Goal: Task Accomplishment & Management: Complete application form

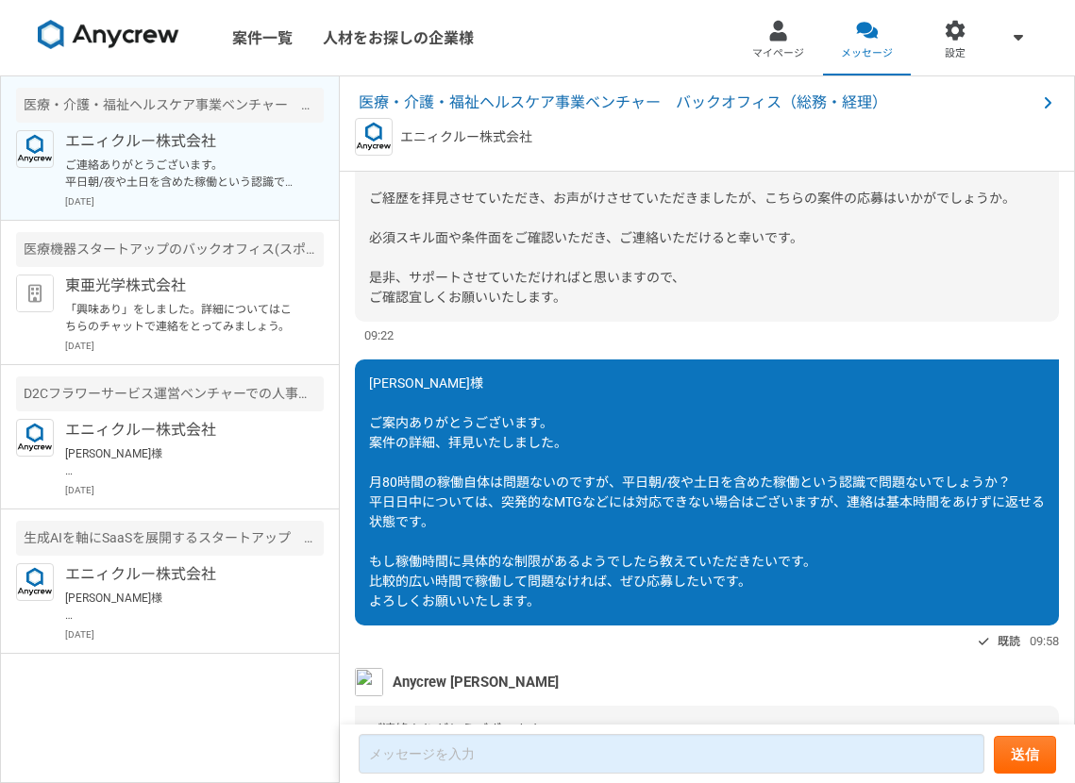
scroll to position [354, 0]
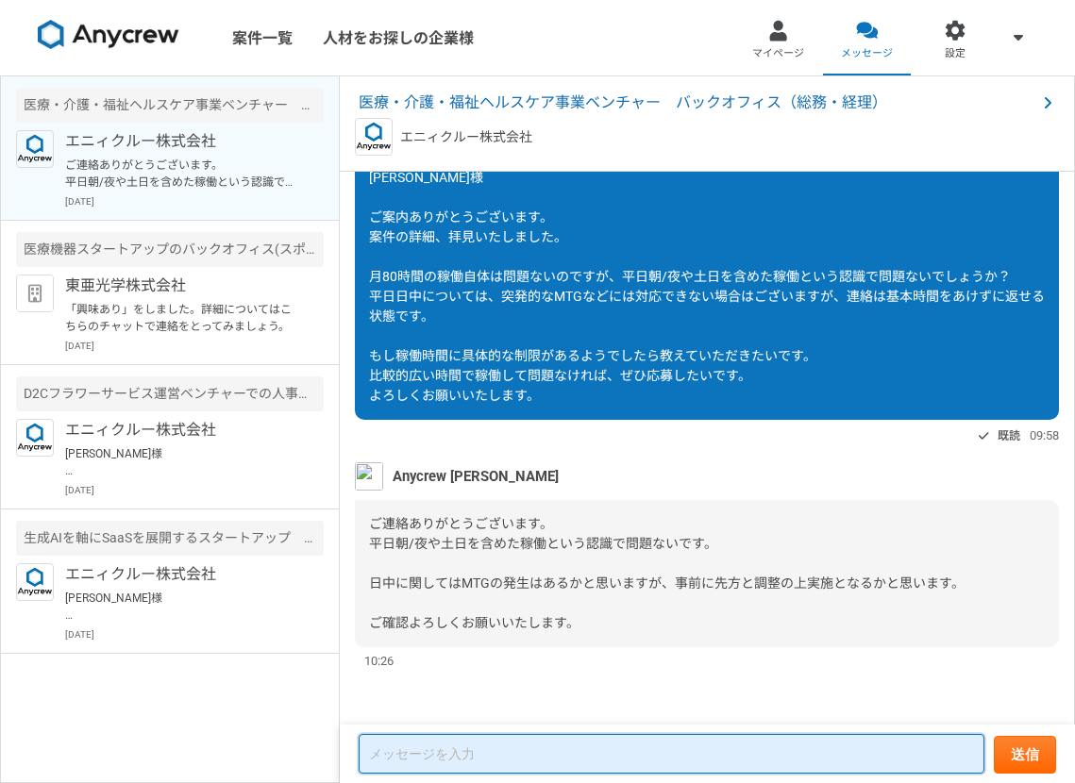
click at [494, 754] on textarea at bounding box center [672, 754] width 626 height 40
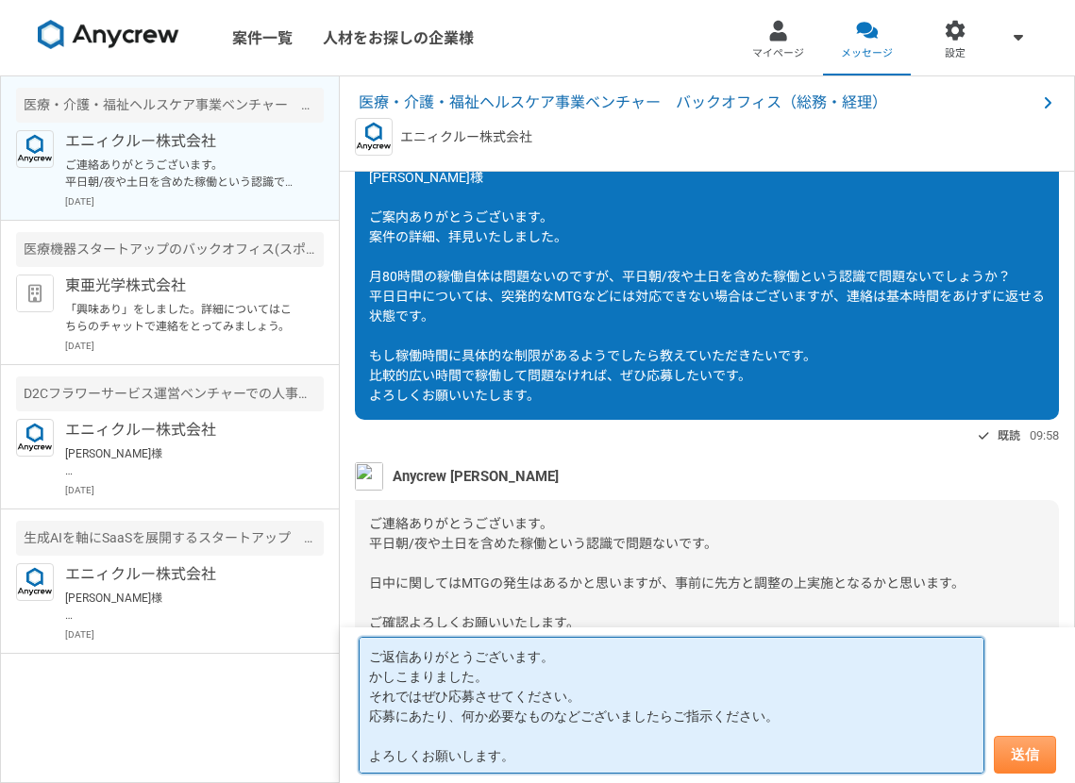
type textarea "ご返信ありがとうございます。 かしこまりました。 それではぜひ応募させてください。 応募にあたり、何か必要なものなどございましたらご指示ください。 よろしくお…"
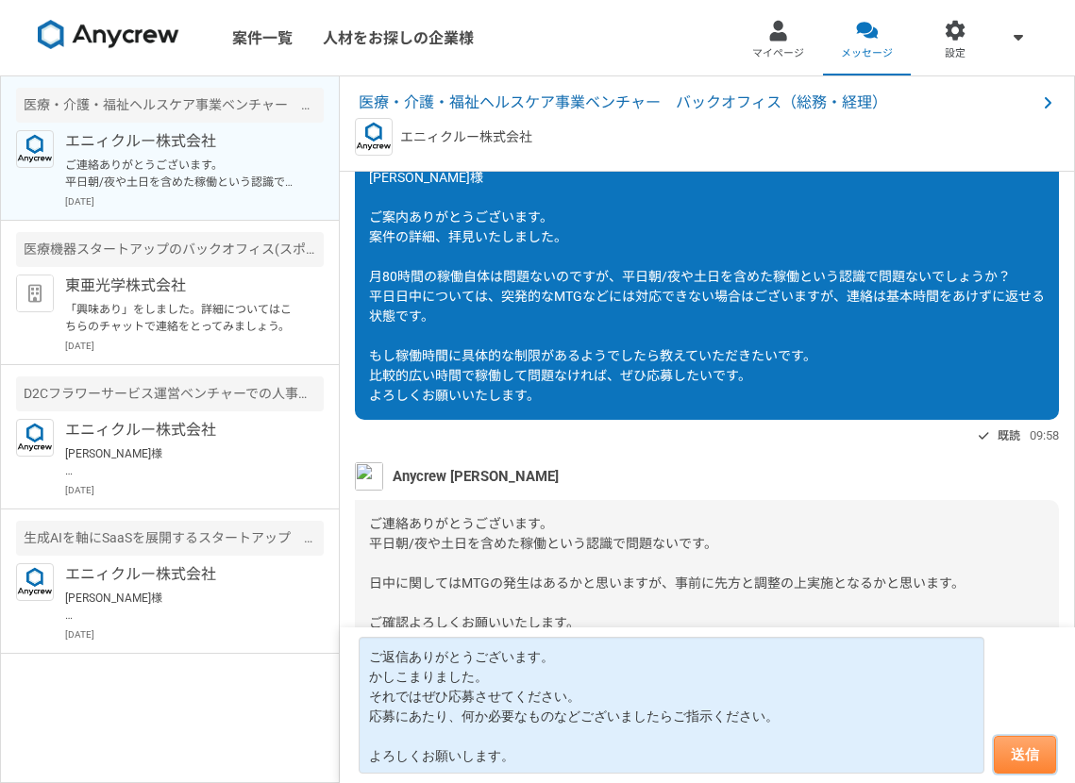
click at [1007, 765] on button "送信" at bounding box center [1025, 755] width 62 height 38
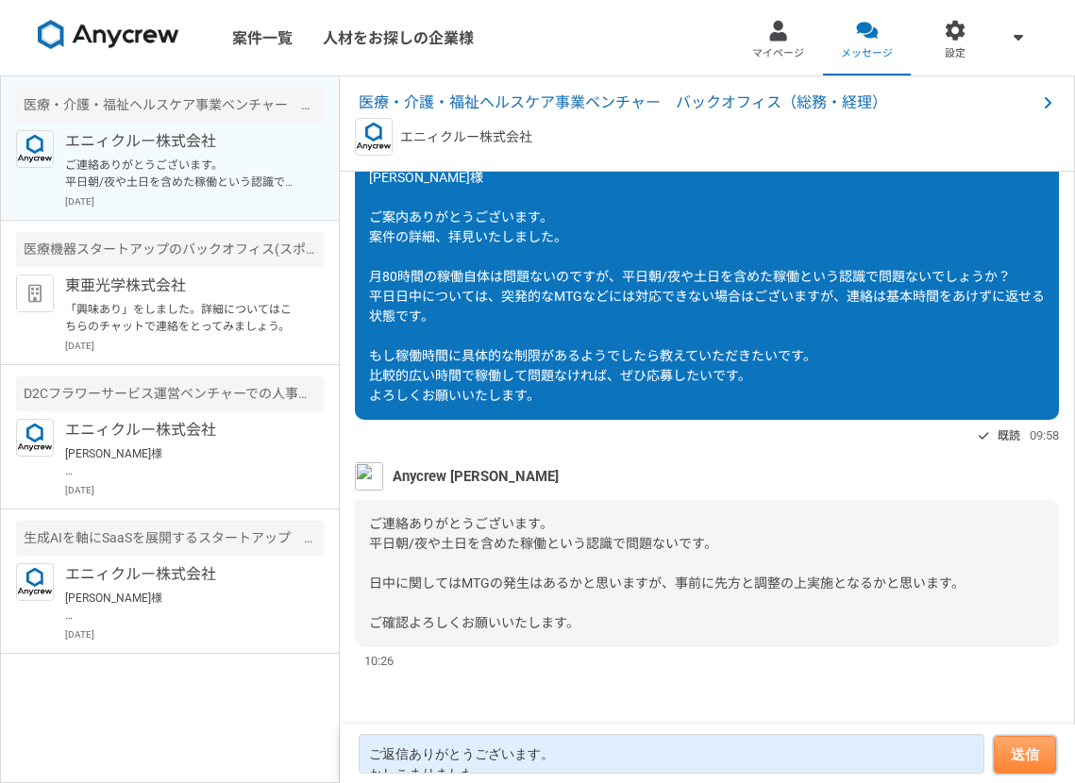
scroll to position [539, 0]
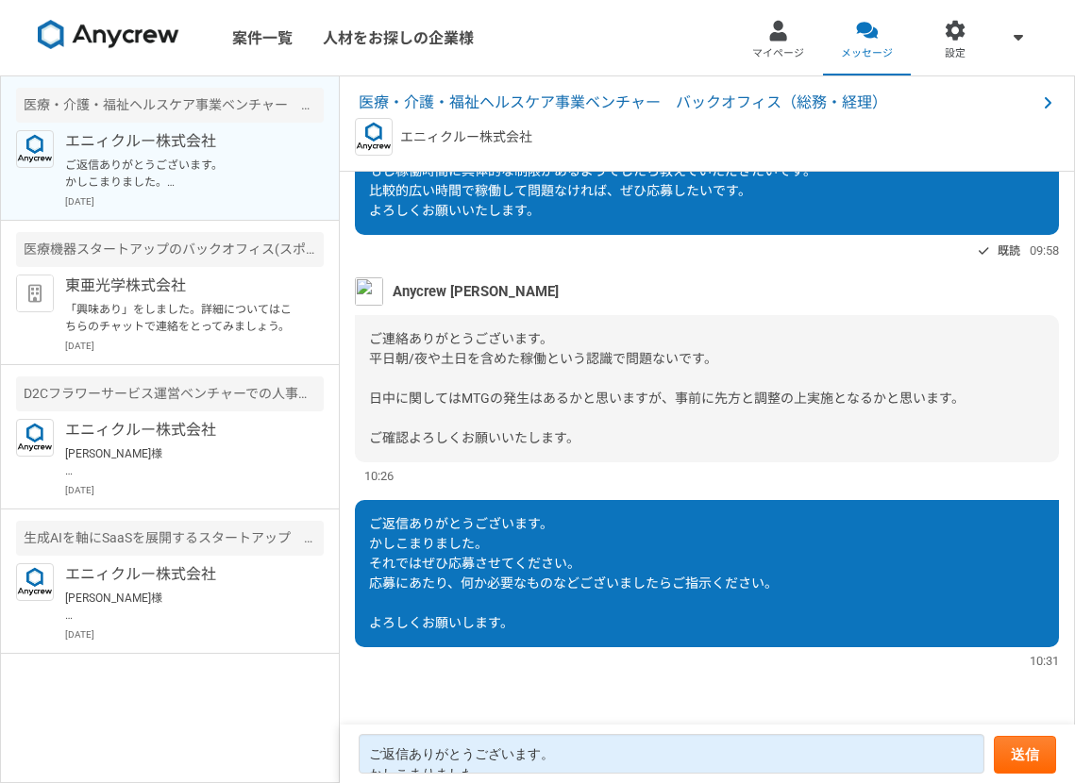
click at [133, 51] on link at bounding box center [108, 38] width 157 height 52
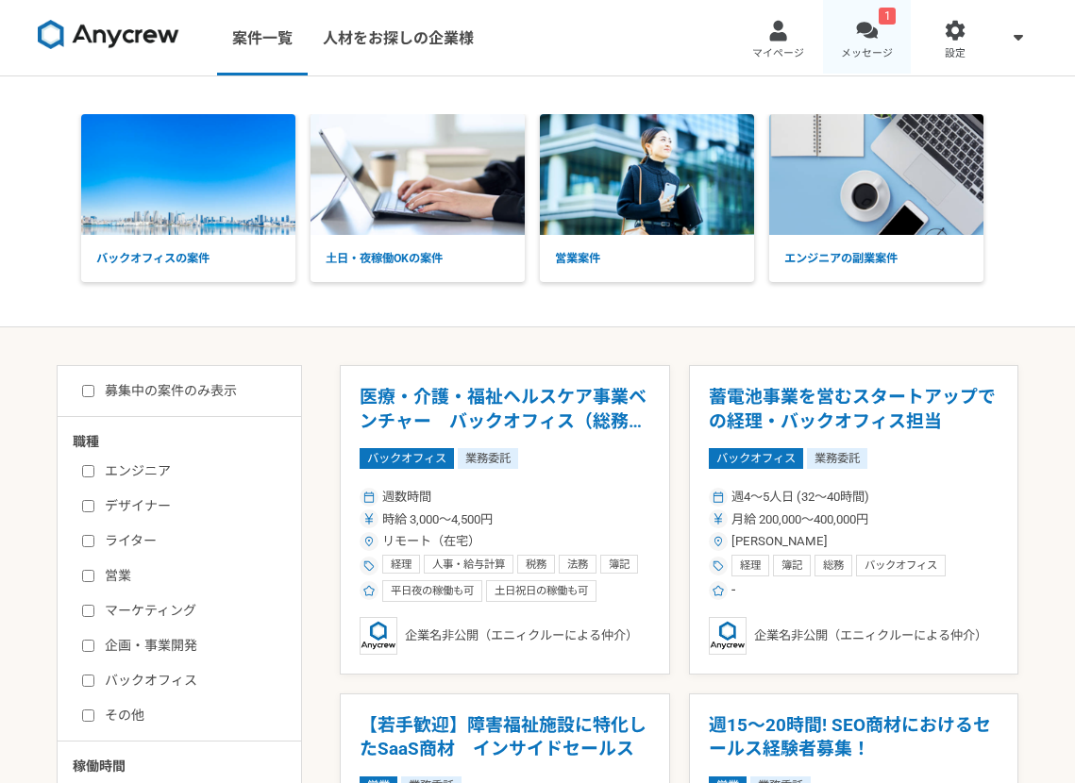
click at [875, 46] on span "メッセージ" at bounding box center [867, 53] width 52 height 15
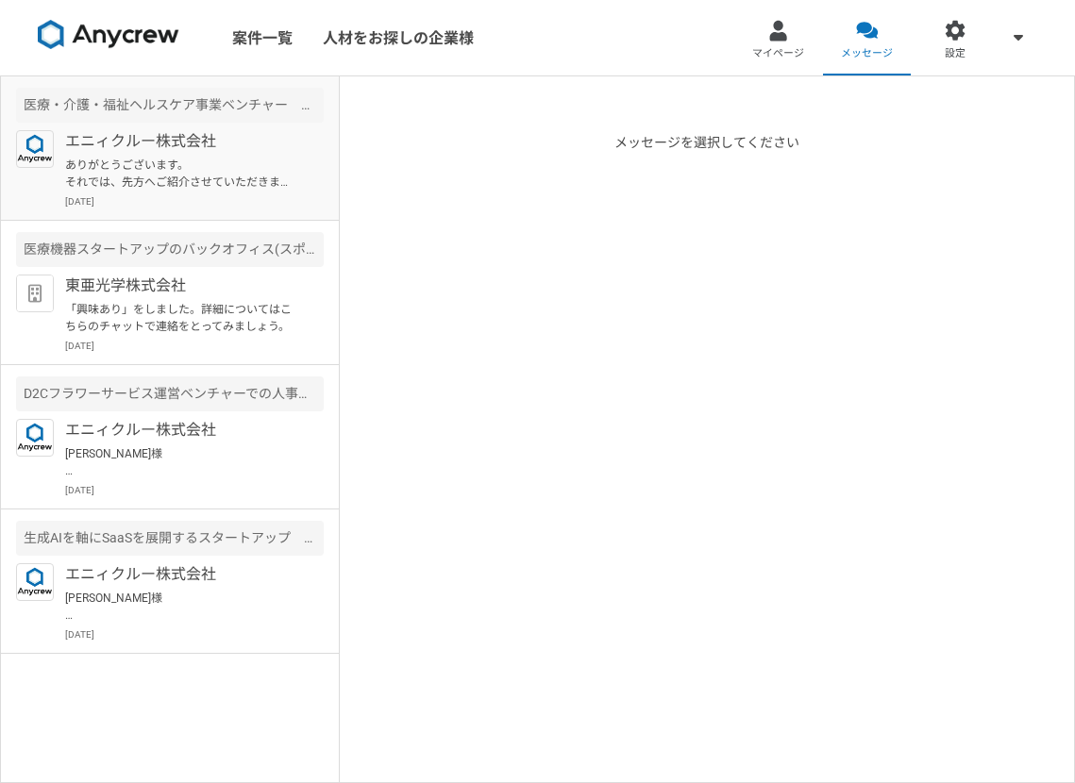
click at [276, 171] on p "ありがとうございます。 それでは、先方へご紹介させていただきますので、下記クライアント様情報のご確認よろしくお願いいたします。 ーーー ・ご支援いただくクライ…" at bounding box center [181, 174] width 233 height 34
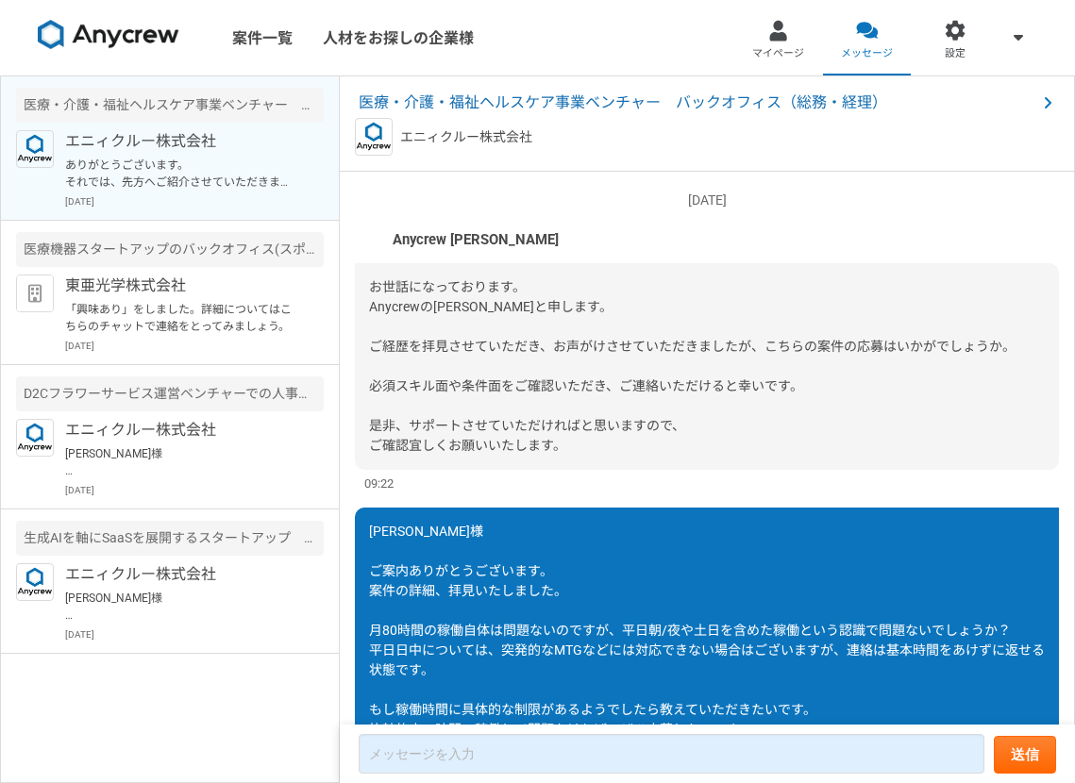
scroll to position [865, 0]
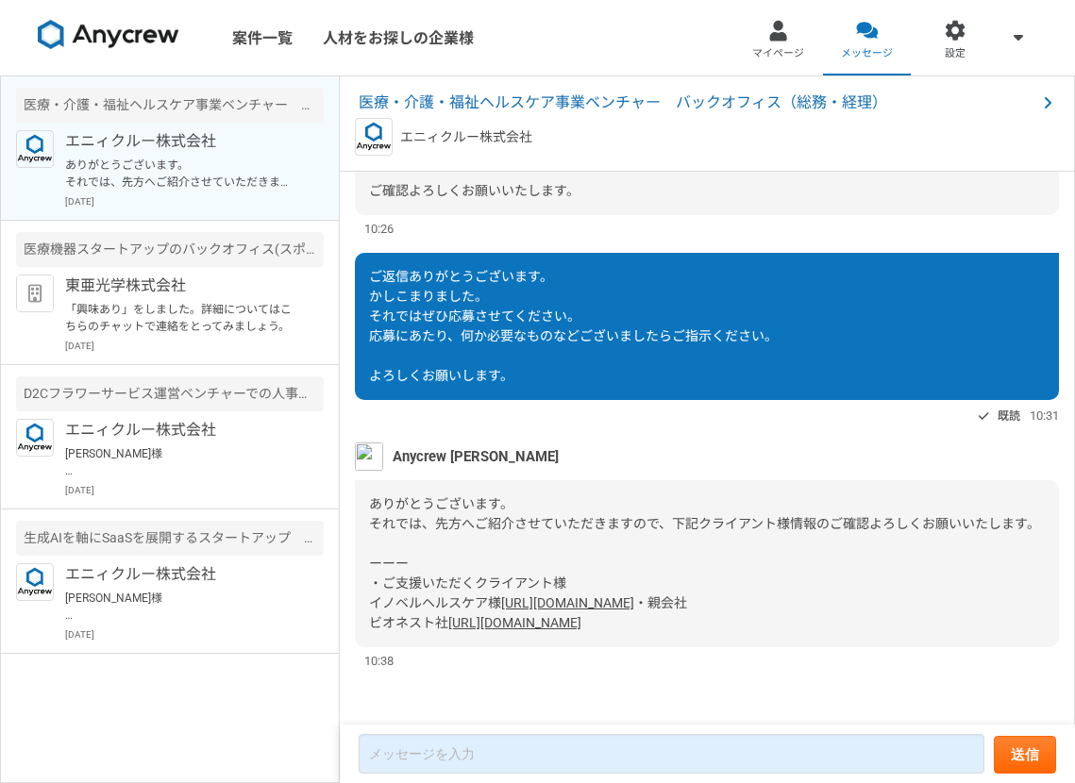
click at [506, 595] on link "[URL][DOMAIN_NAME]" at bounding box center [567, 602] width 133 height 15
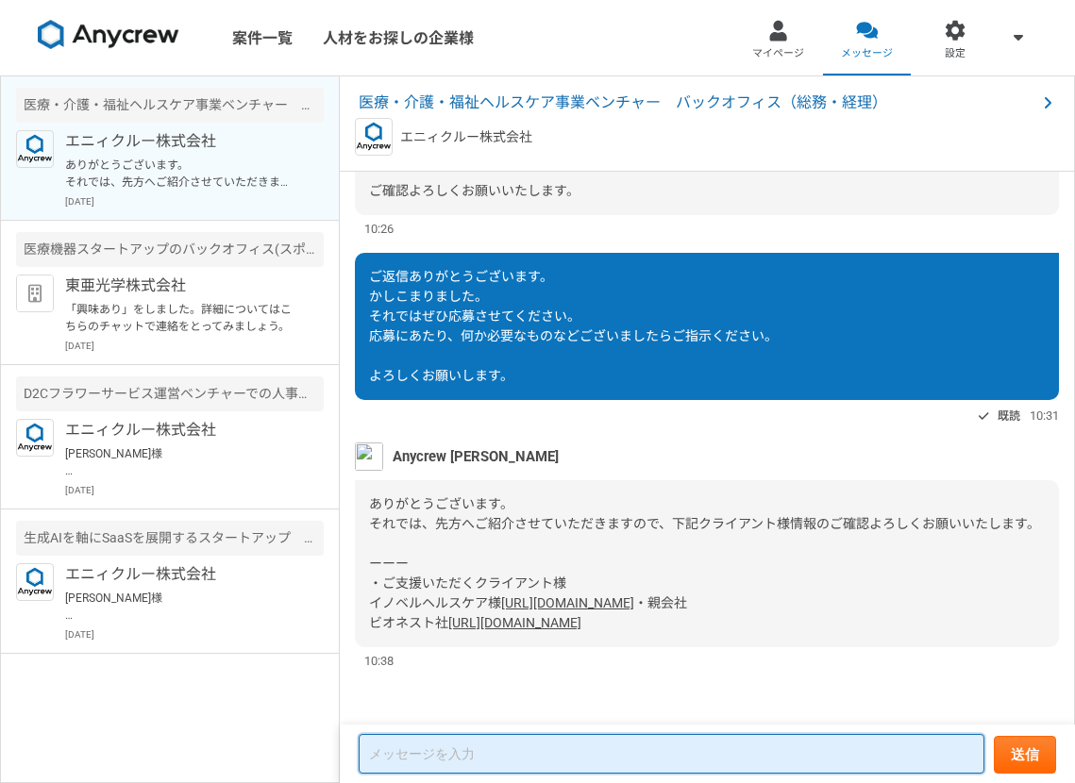
click at [457, 751] on textarea at bounding box center [672, 754] width 626 height 40
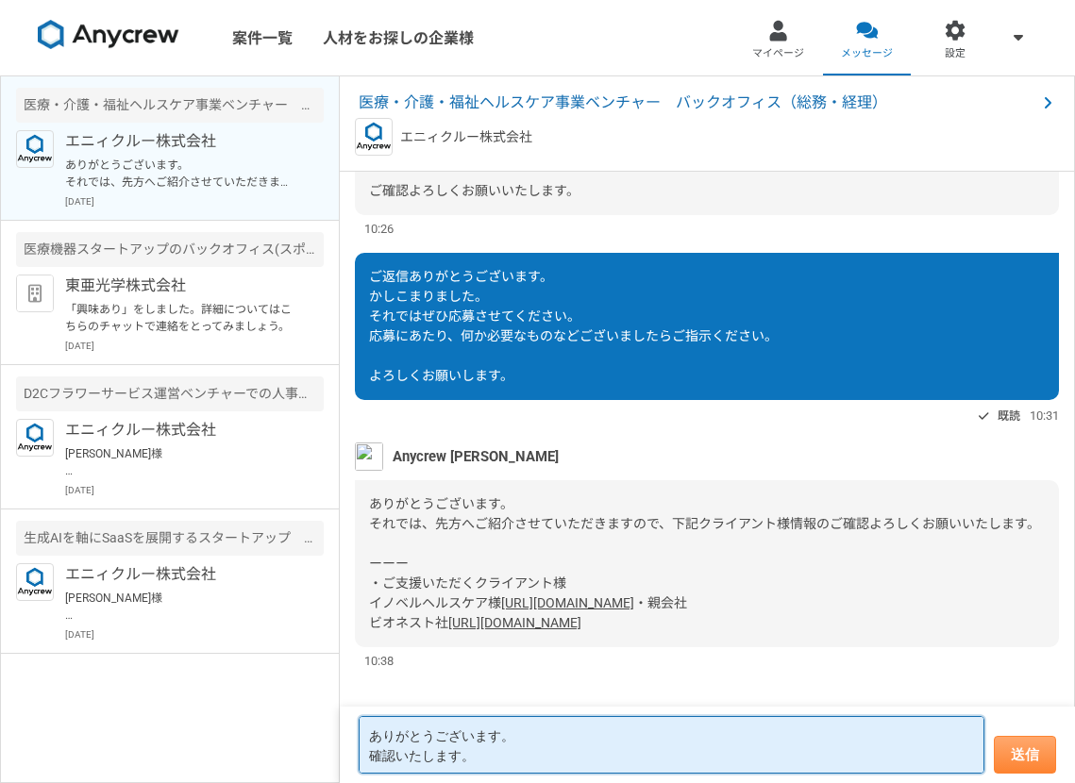
type textarea "ありがとうございます。 確認いたします。"
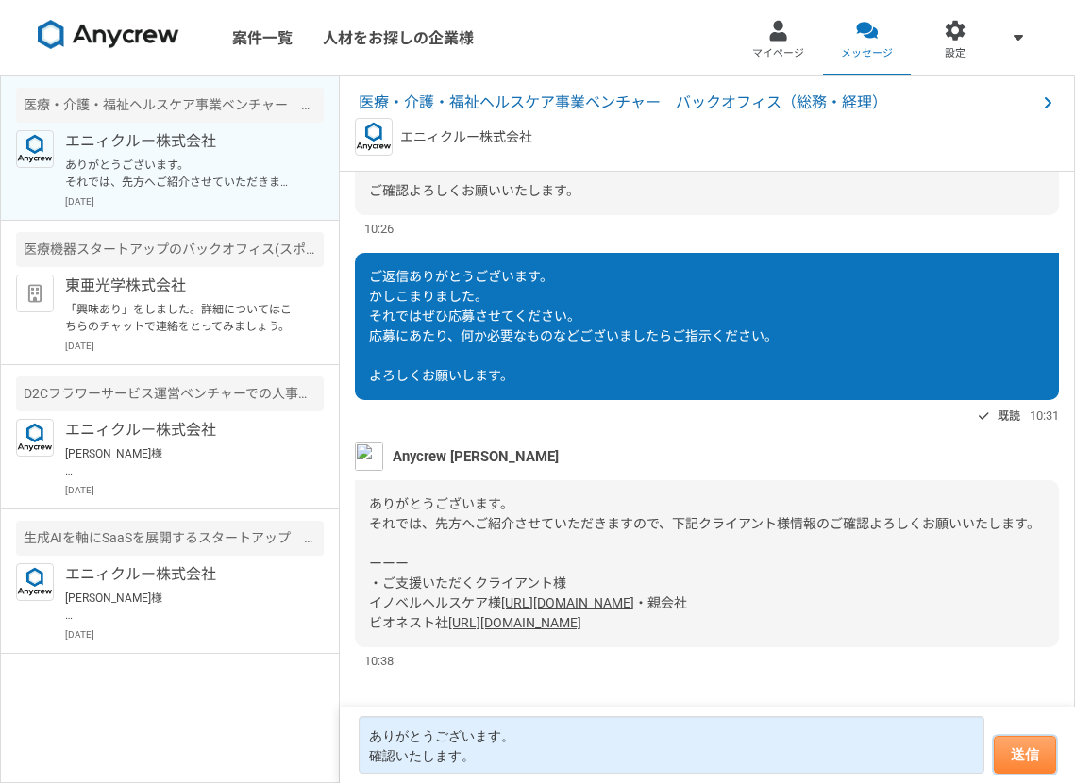
click at [1011, 757] on button "送信" at bounding box center [1025, 755] width 62 height 38
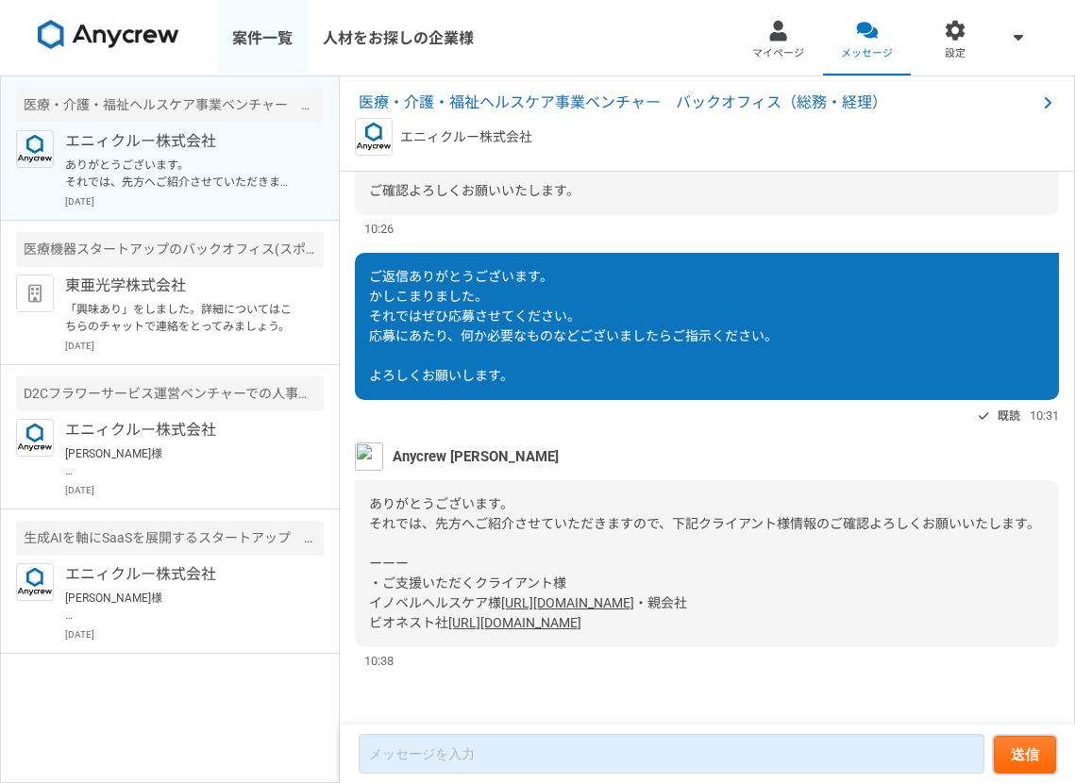
scroll to position [971, 0]
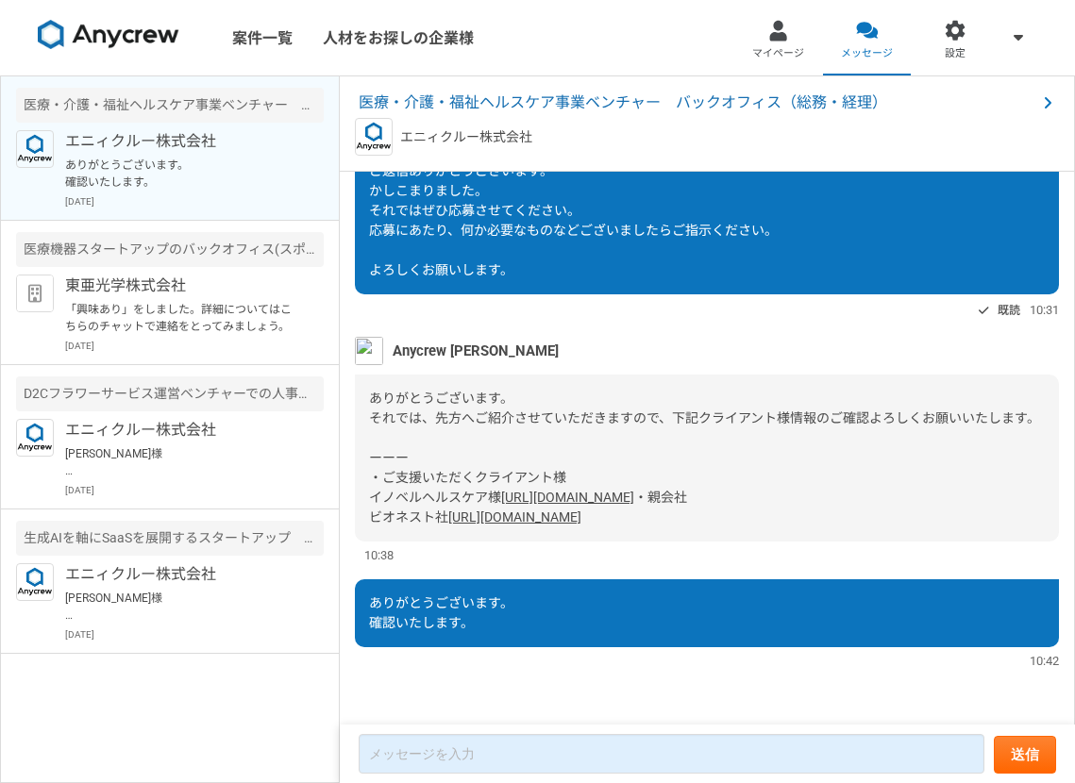
click at [183, 170] on p "ありがとうございます。 確認いたします。" at bounding box center [181, 174] width 233 height 34
click at [93, 23] on img at bounding box center [109, 35] width 142 height 30
click at [93, 23] on html "案件一覧 人材をお探しの企業様 マイページ メッセージ 設定 医療・介護・福祉ヘルスケア事業ベンチャー　バックオフィス（総務・経理） エニィクルー株式会社 あ…" at bounding box center [537, 391] width 1075 height 783
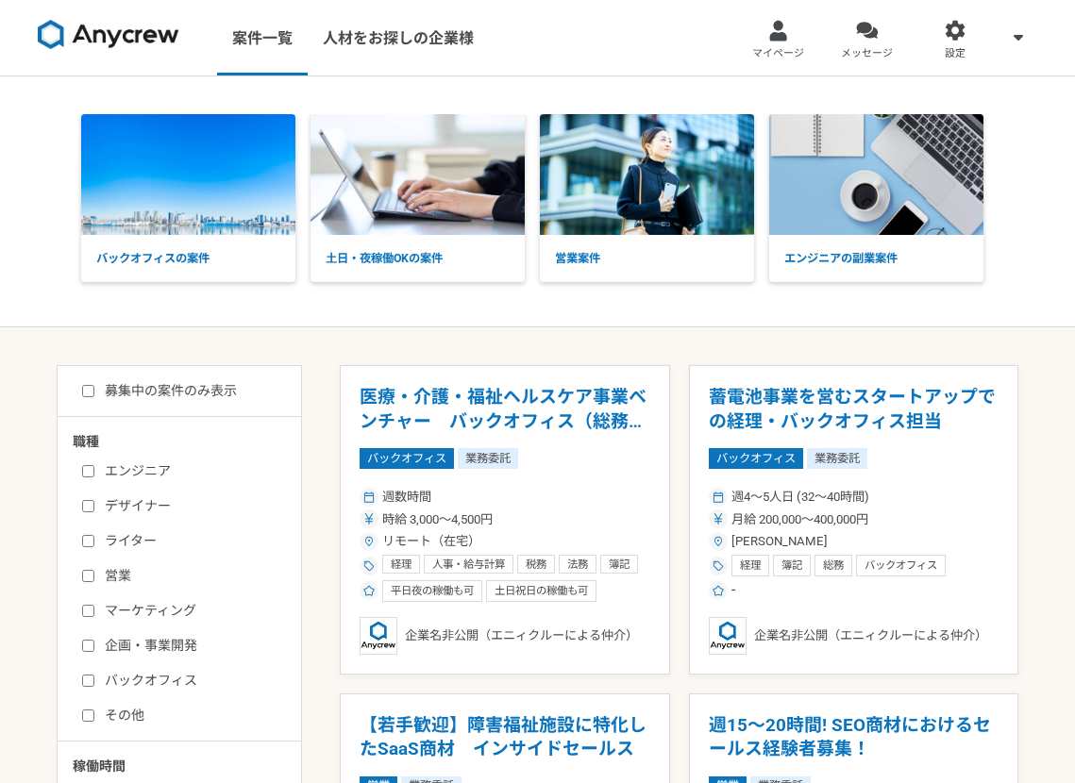
click at [137, 47] on img at bounding box center [109, 35] width 142 height 30
click at [136, 45] on img at bounding box center [109, 35] width 142 height 30
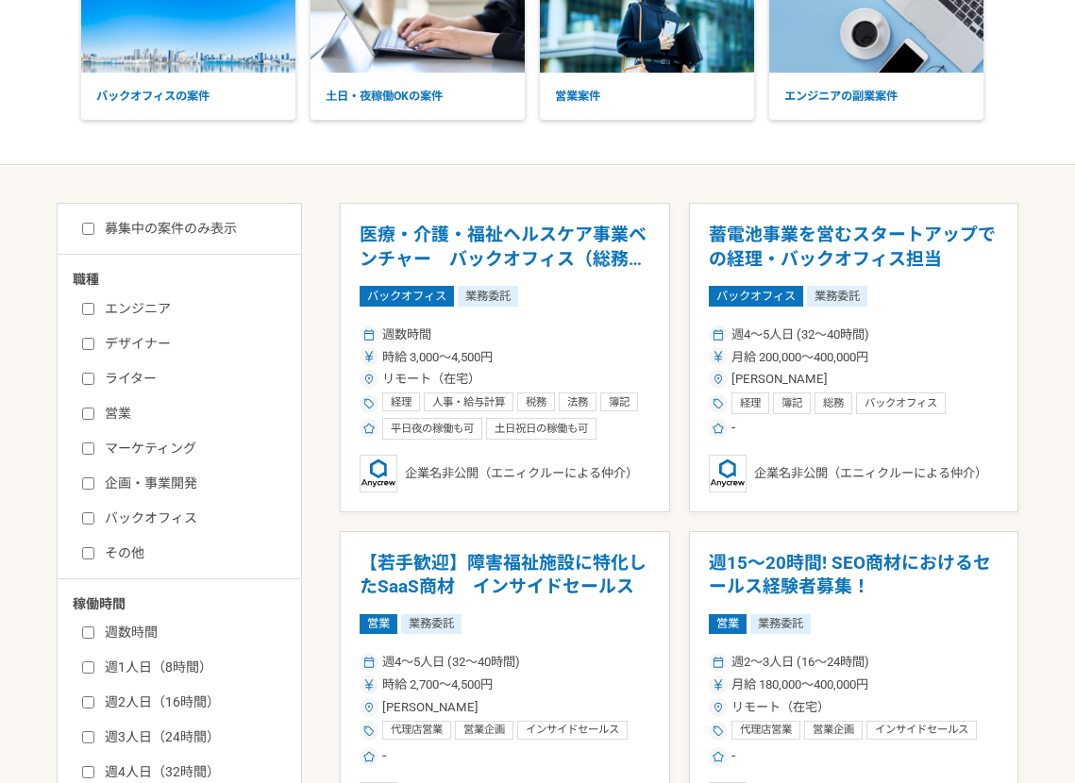
click at [87, 228] on input "募集中の案件のみ表示" at bounding box center [88, 229] width 12 height 12
checkbox input "true"
click at [90, 518] on input "バックオフィス" at bounding box center [88, 518] width 12 height 12
checkbox input "true"
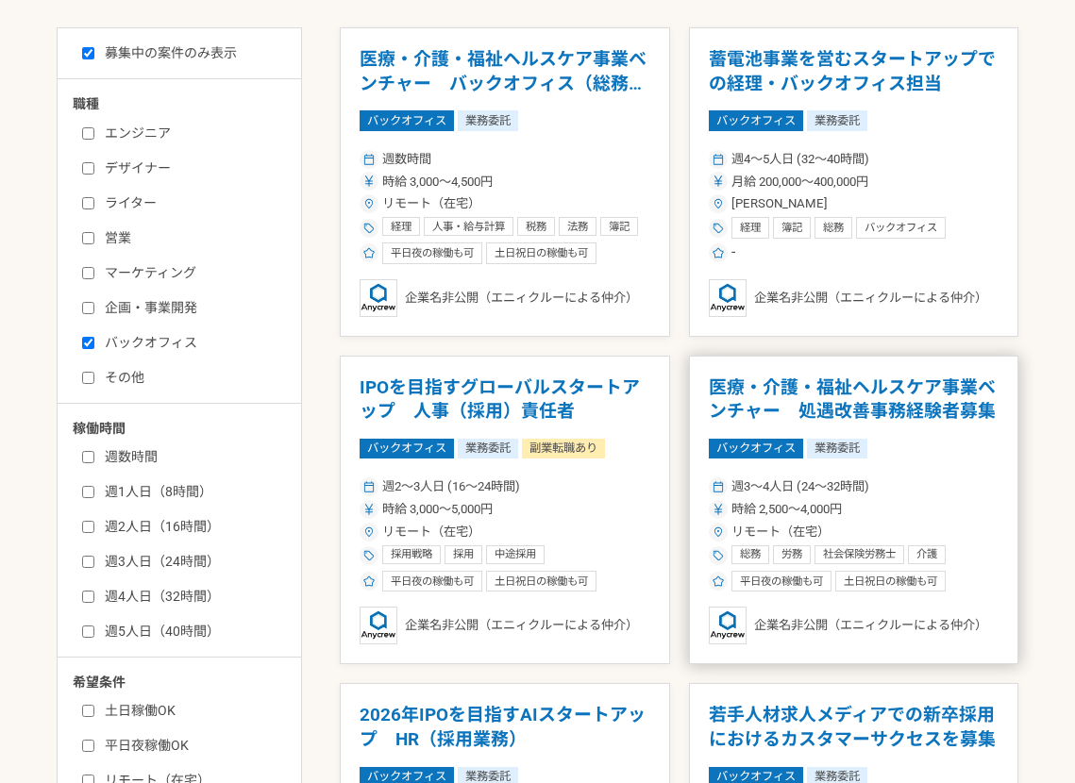
scroll to position [319, 0]
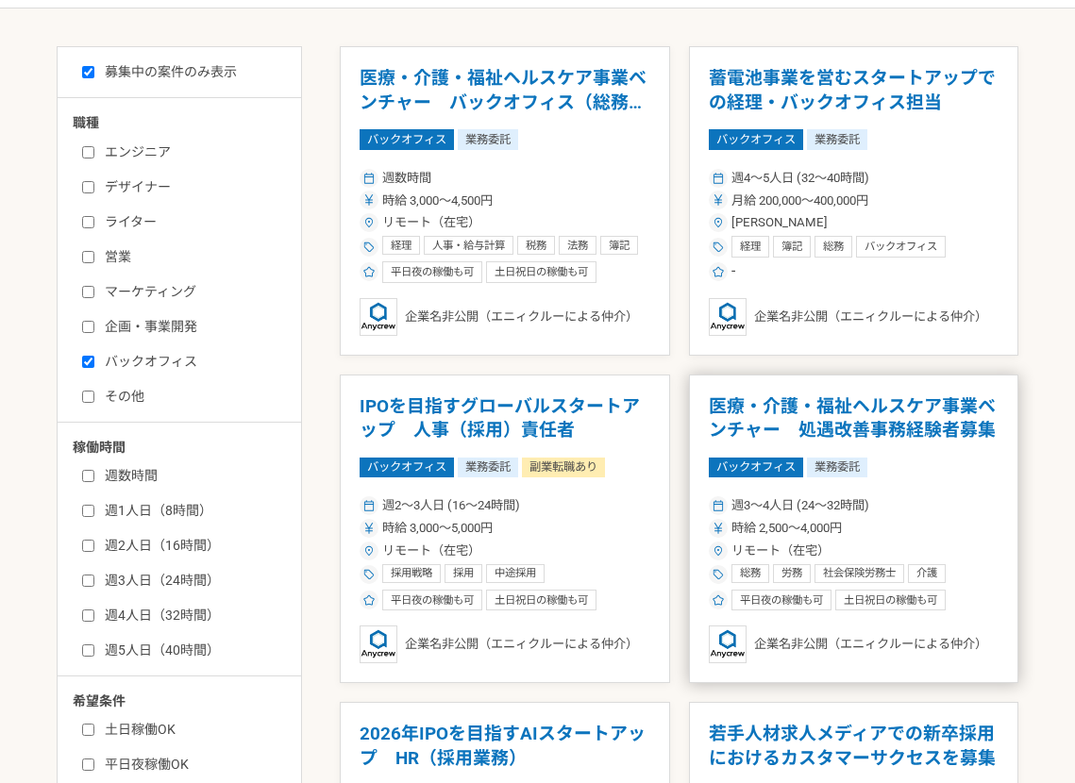
click at [855, 427] on h1 "医療・介護・福祉ヘルスケア事業ベンチャー　処遇改善事務経験者募集" at bounding box center [854, 418] width 291 height 48
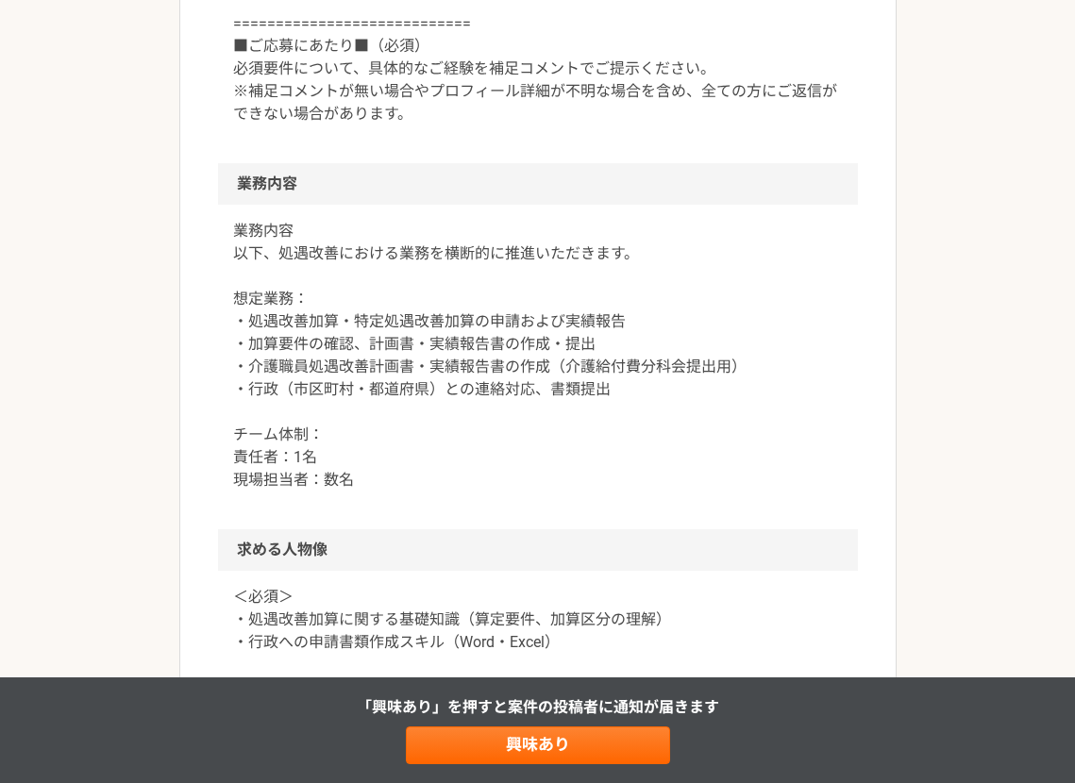
scroll to position [974, 0]
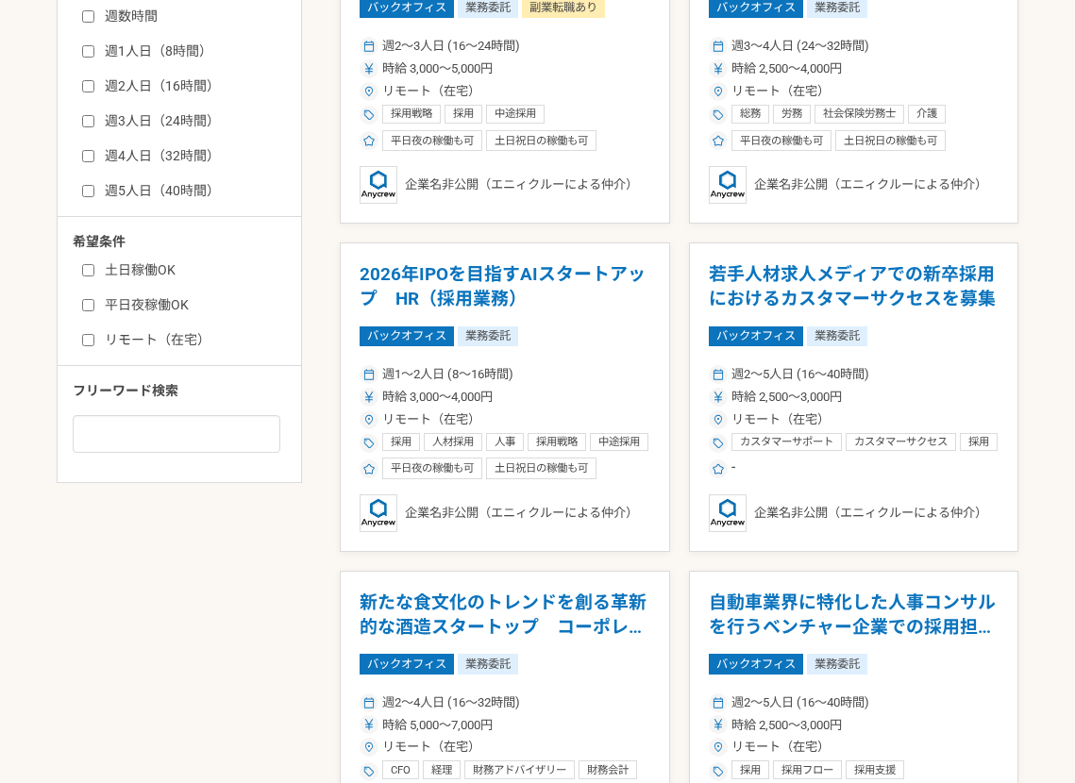
scroll to position [1079, 0]
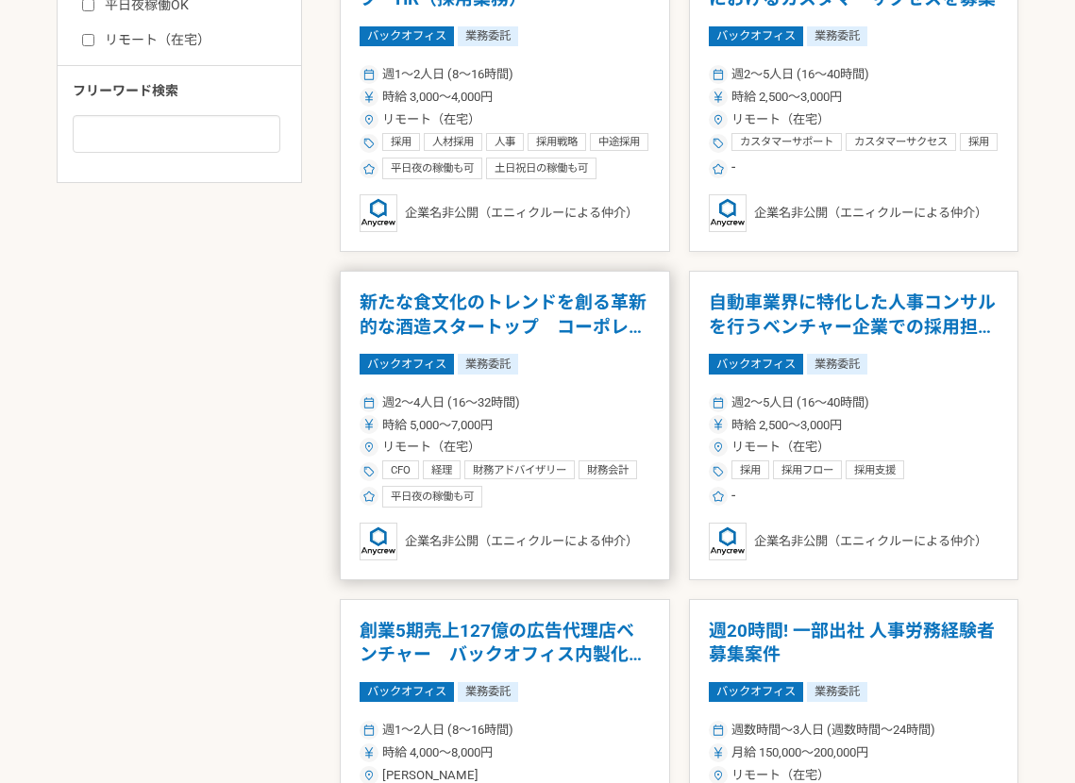
click at [569, 324] on h1 "新たな食文化のトレンドを創る革新的な酒造スタートップ　コーポレート責任者" at bounding box center [505, 315] width 291 height 48
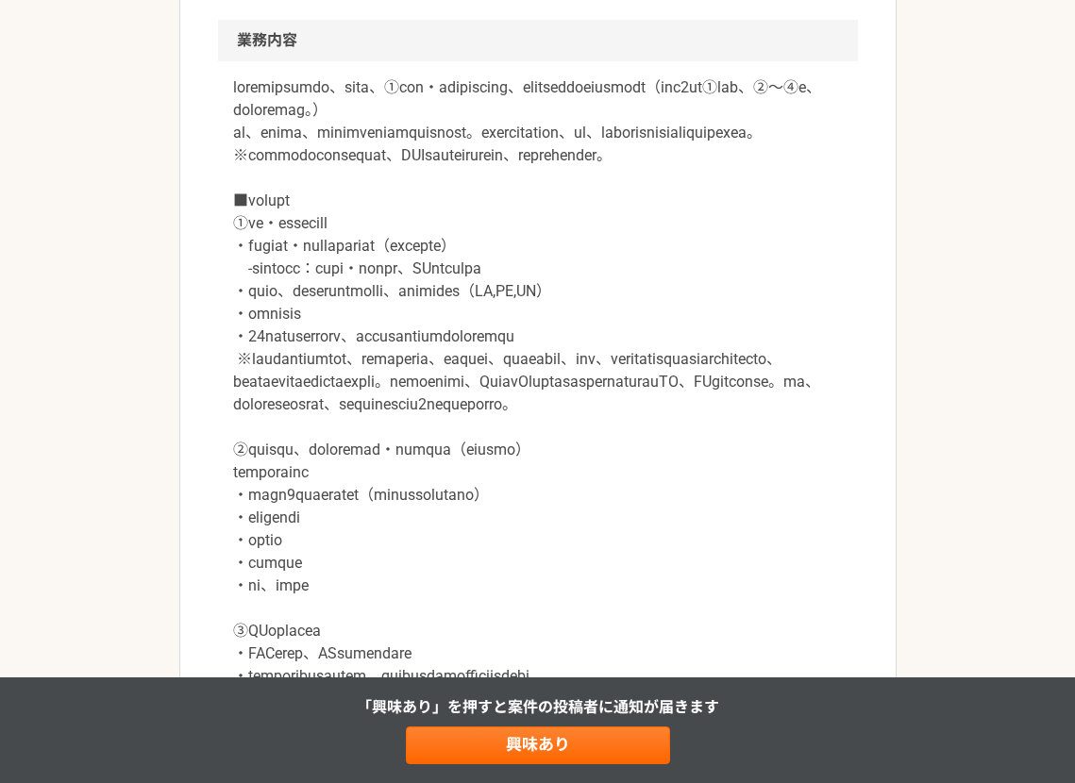
scroll to position [1035, 0]
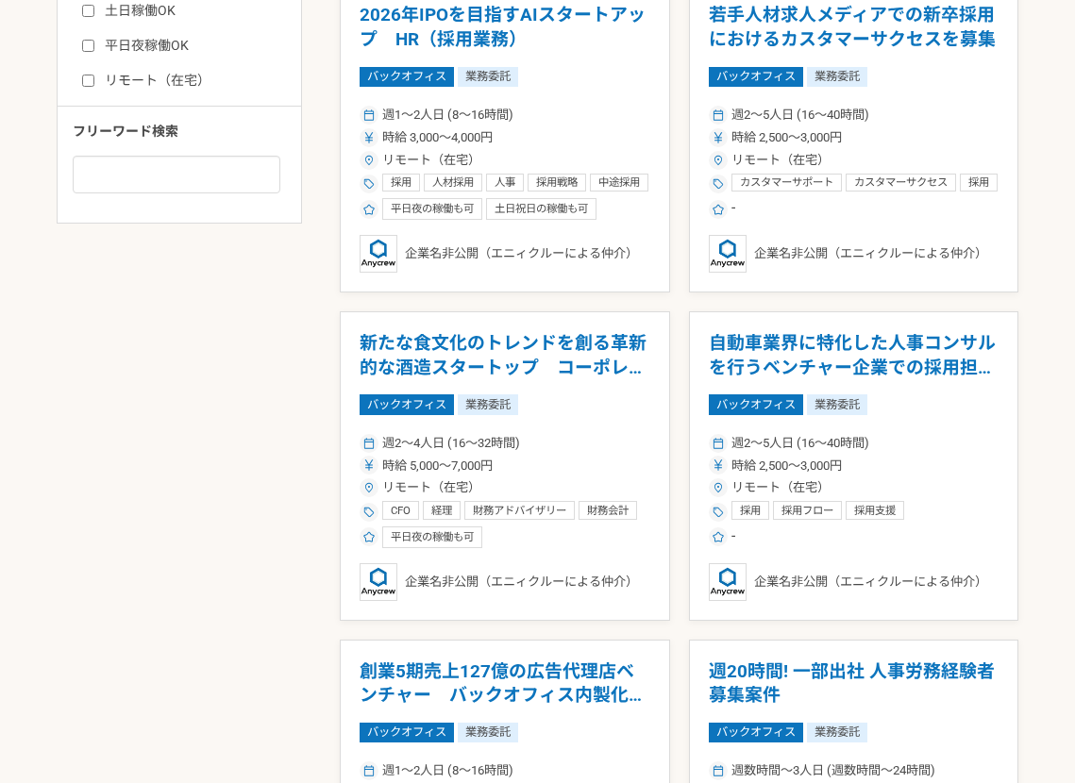
scroll to position [1445, 0]
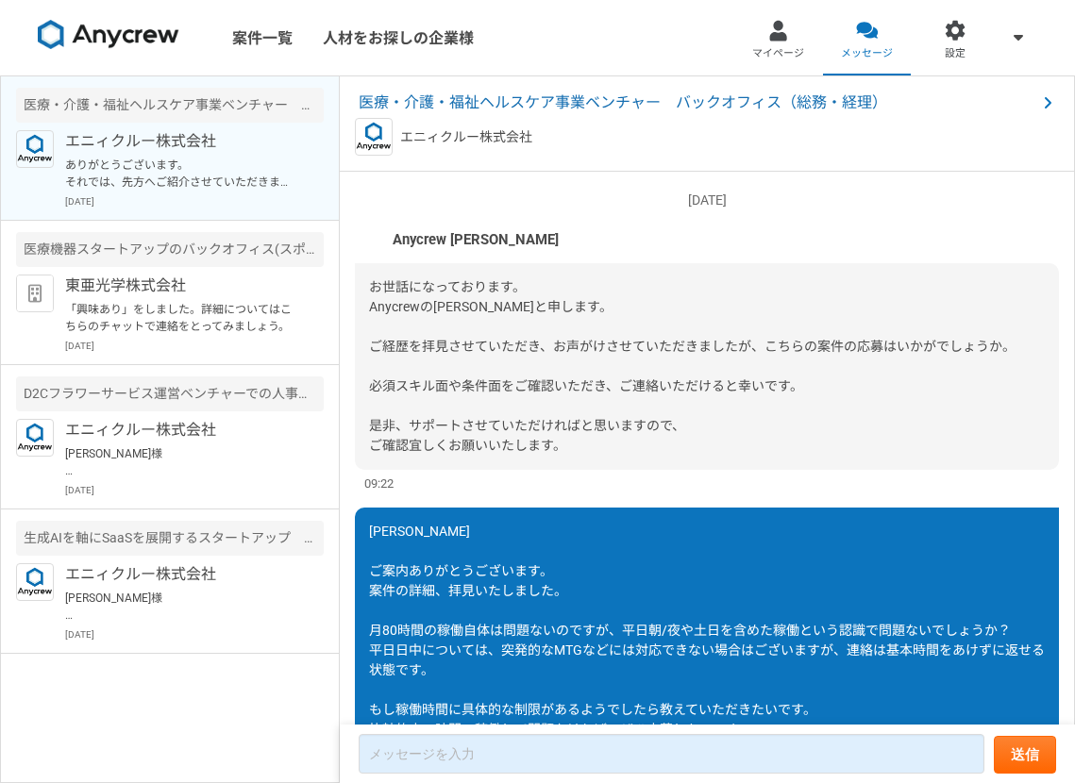
scroll to position [865, 0]
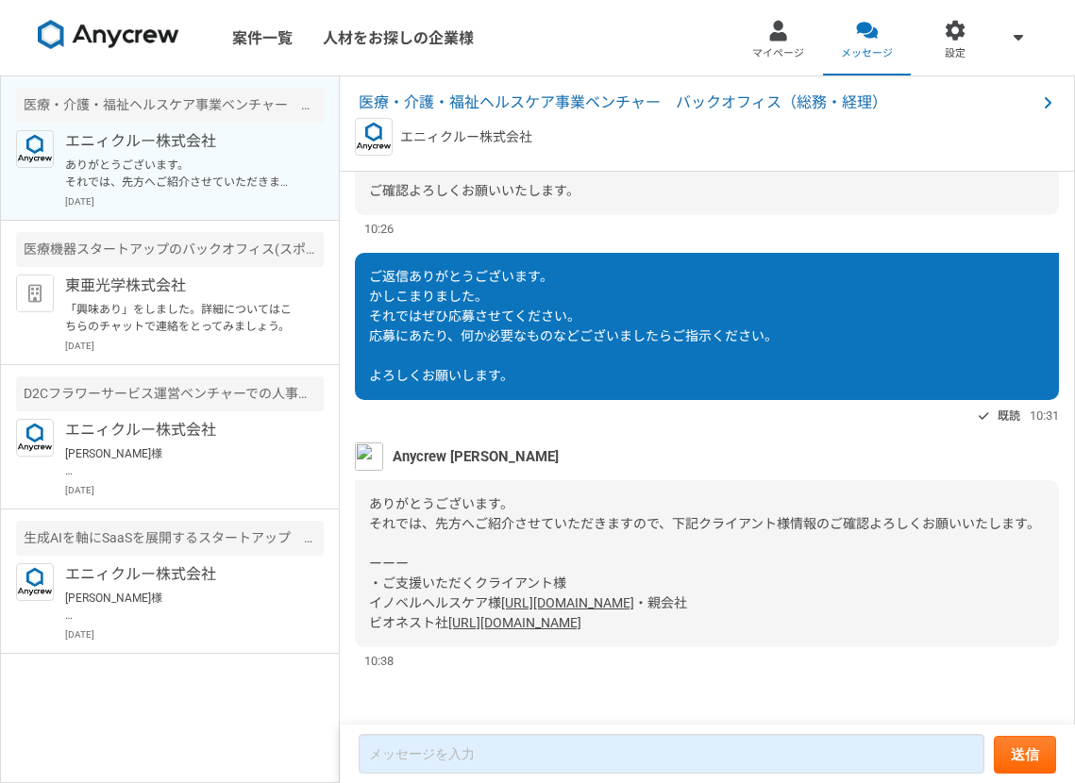
click at [501, 595] on link "[URL][DOMAIN_NAME]" at bounding box center [567, 602] width 133 height 15
click at [461, 616] on link "[URL][DOMAIN_NAME]" at bounding box center [514, 622] width 133 height 15
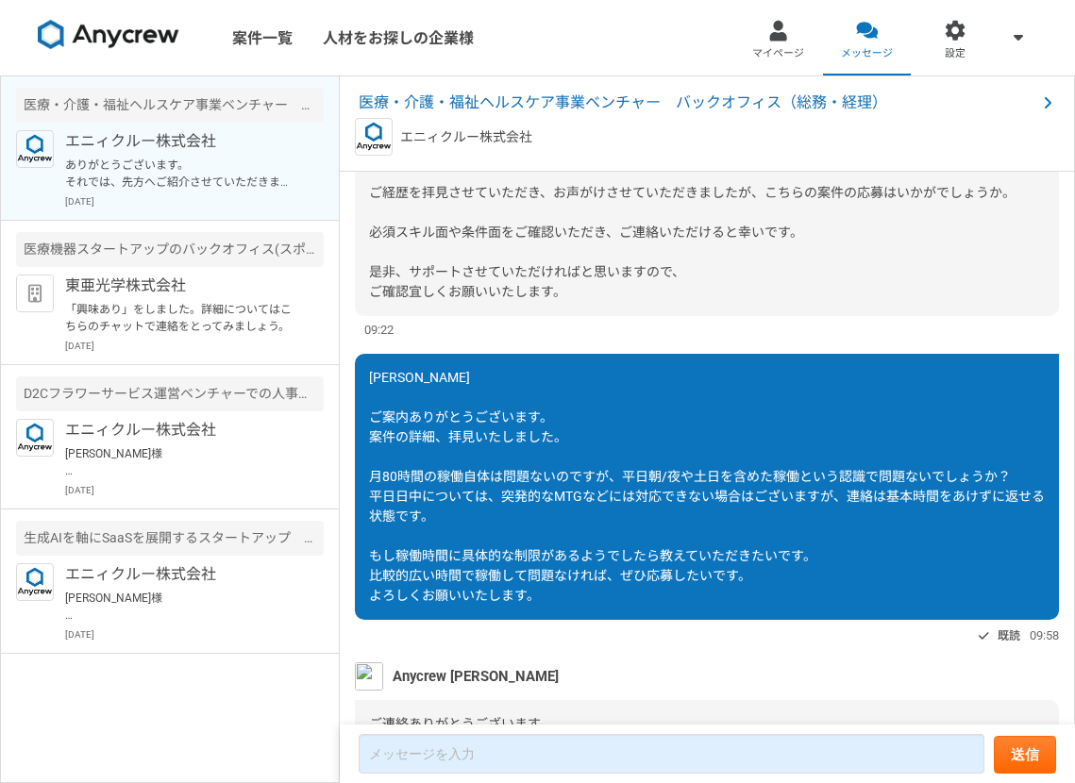
scroll to position [0, 0]
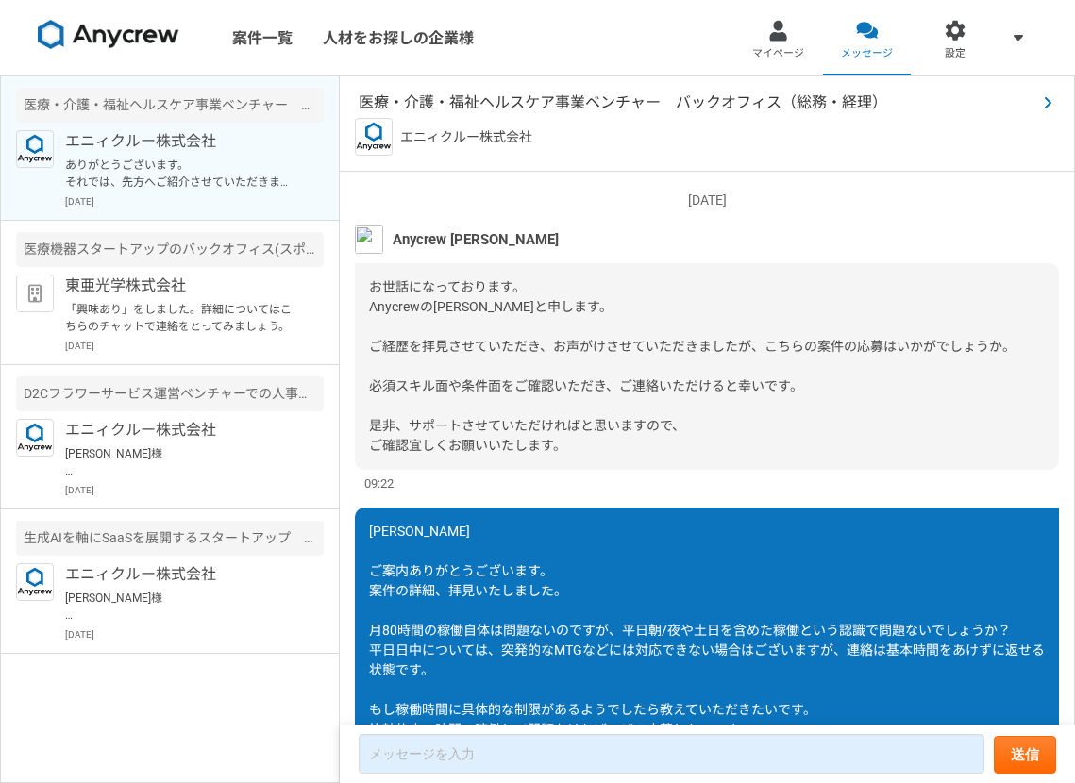
click at [433, 101] on span "医療・介護・福祉ヘルスケア事業ベンチャー　バックオフィス（総務・経理）" at bounding box center [698, 103] width 678 height 23
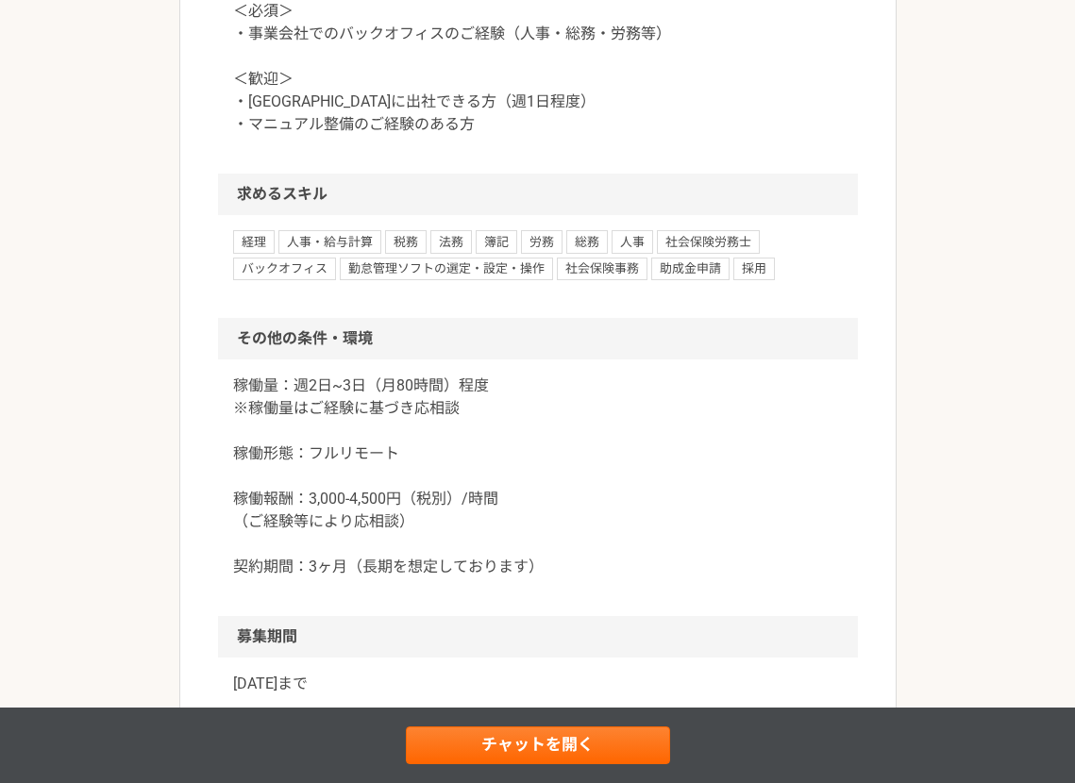
scroll to position [1357, 0]
